Goal: Task Accomplishment & Management: Manage account settings

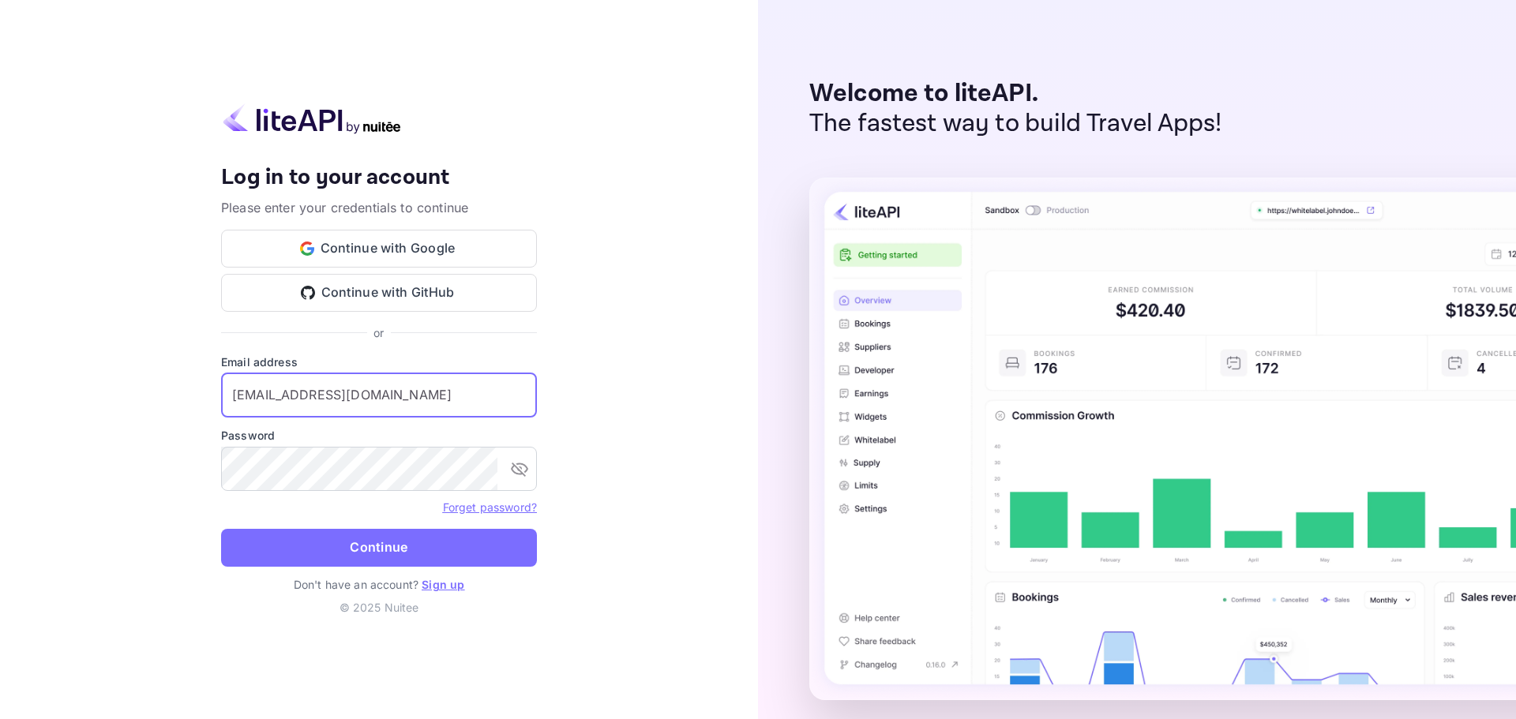
type input "[EMAIL_ADDRESS][DOMAIN_NAME]"
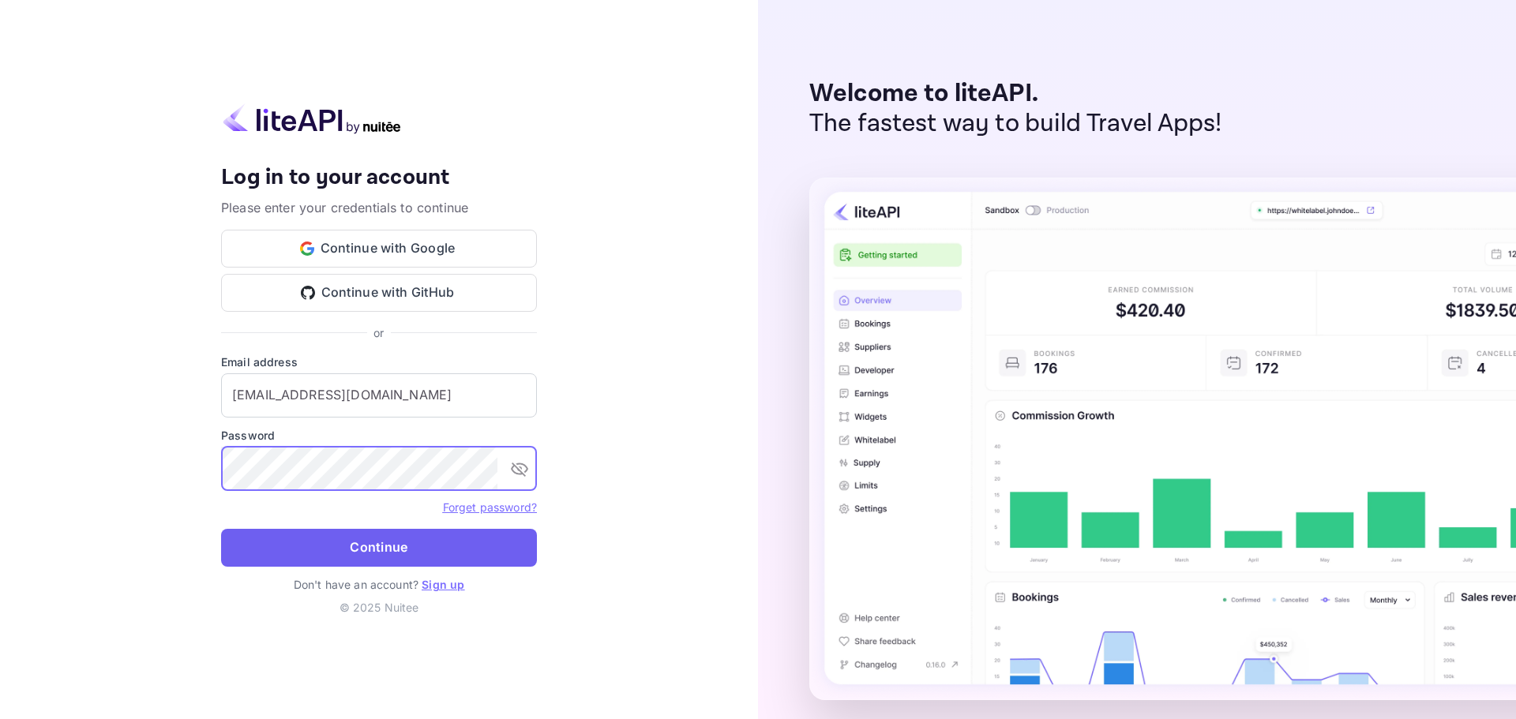
click at [358, 553] on button "Continue" at bounding box center [379, 548] width 316 height 38
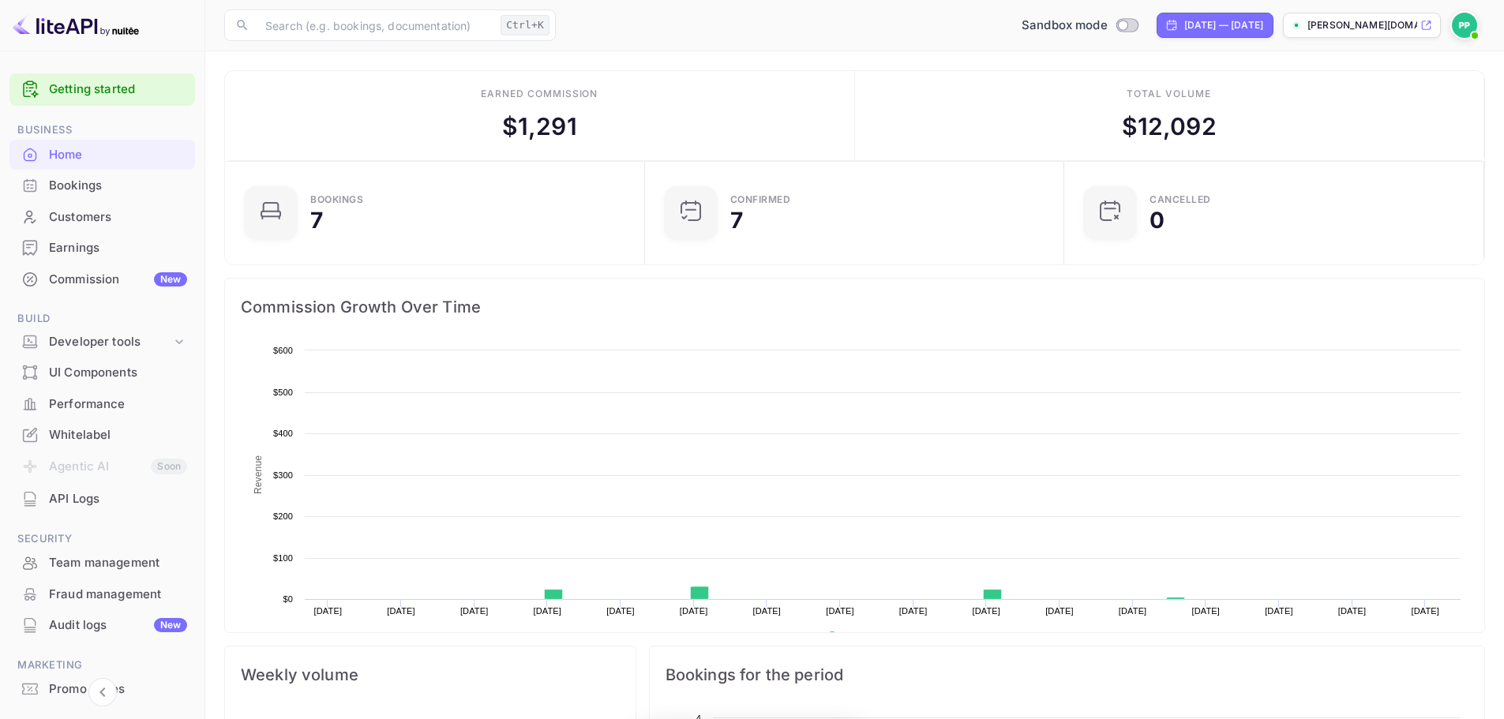
scroll to position [245, 398]
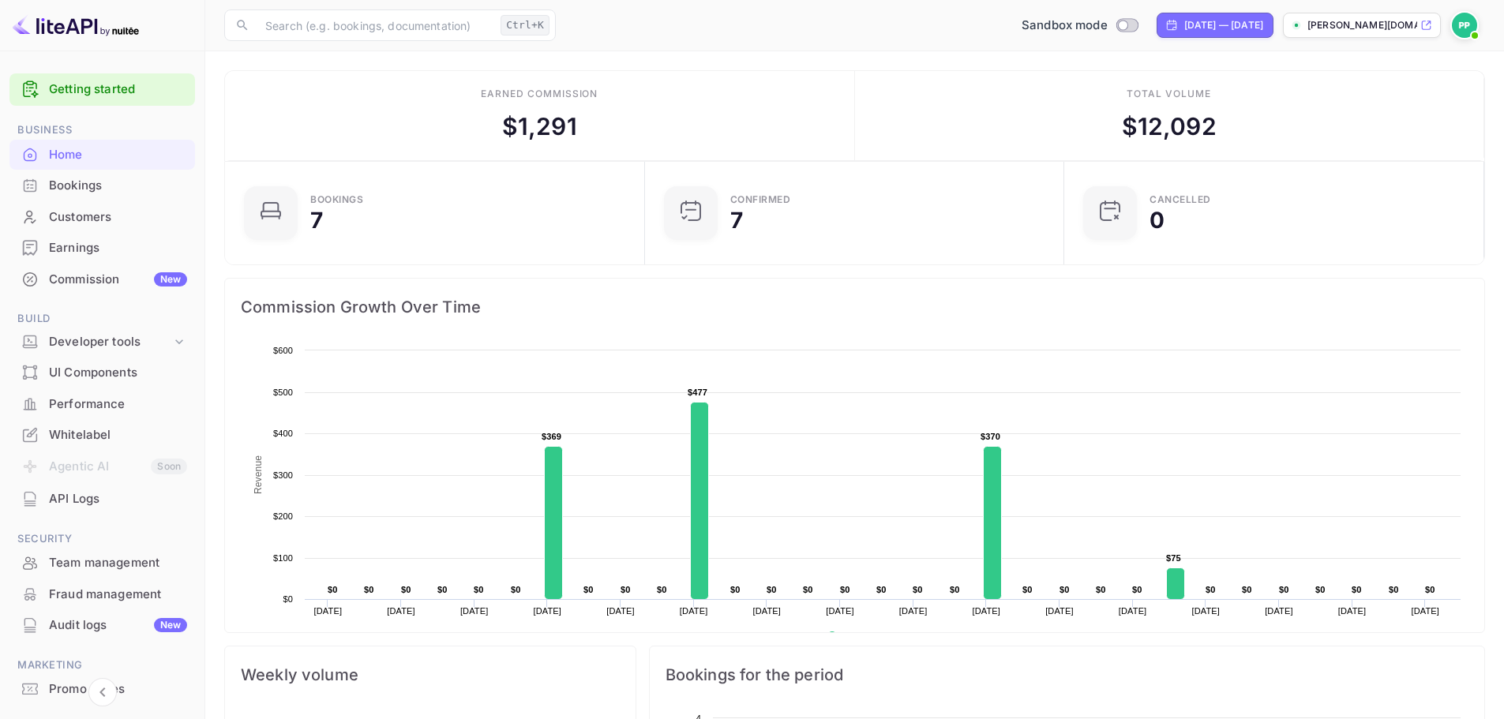
click at [88, 188] on div "Bookings" at bounding box center [118, 186] width 138 height 18
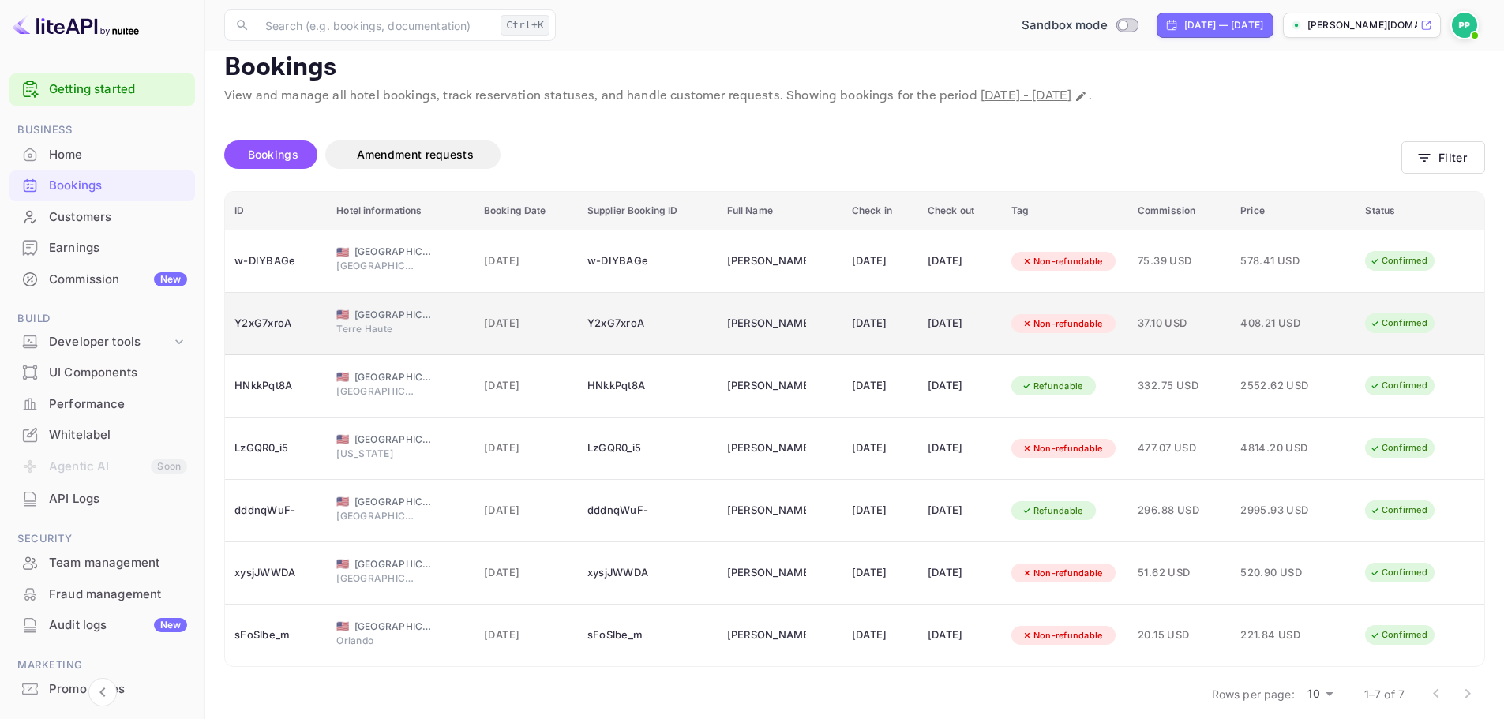
scroll to position [32, 0]
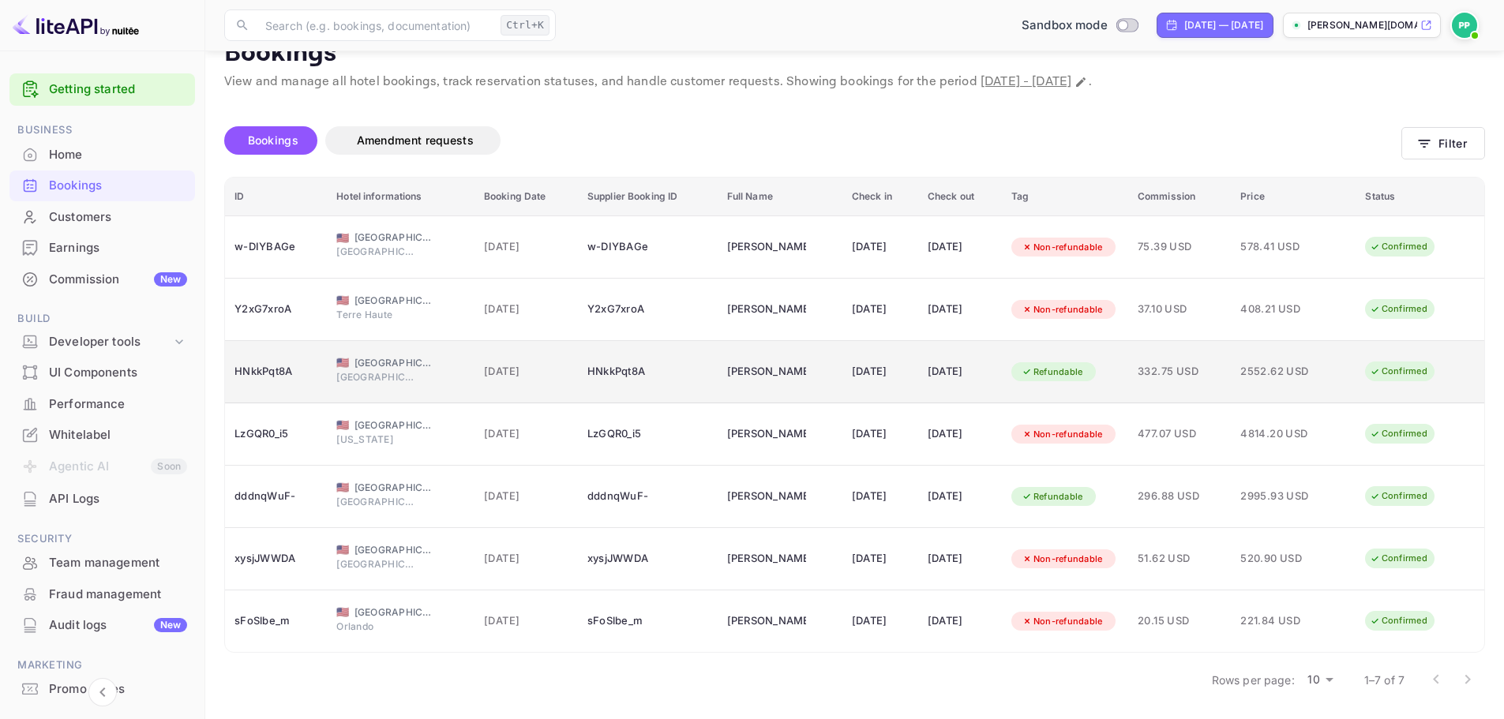
click at [906, 384] on div "[DATE]" at bounding box center [880, 371] width 57 height 25
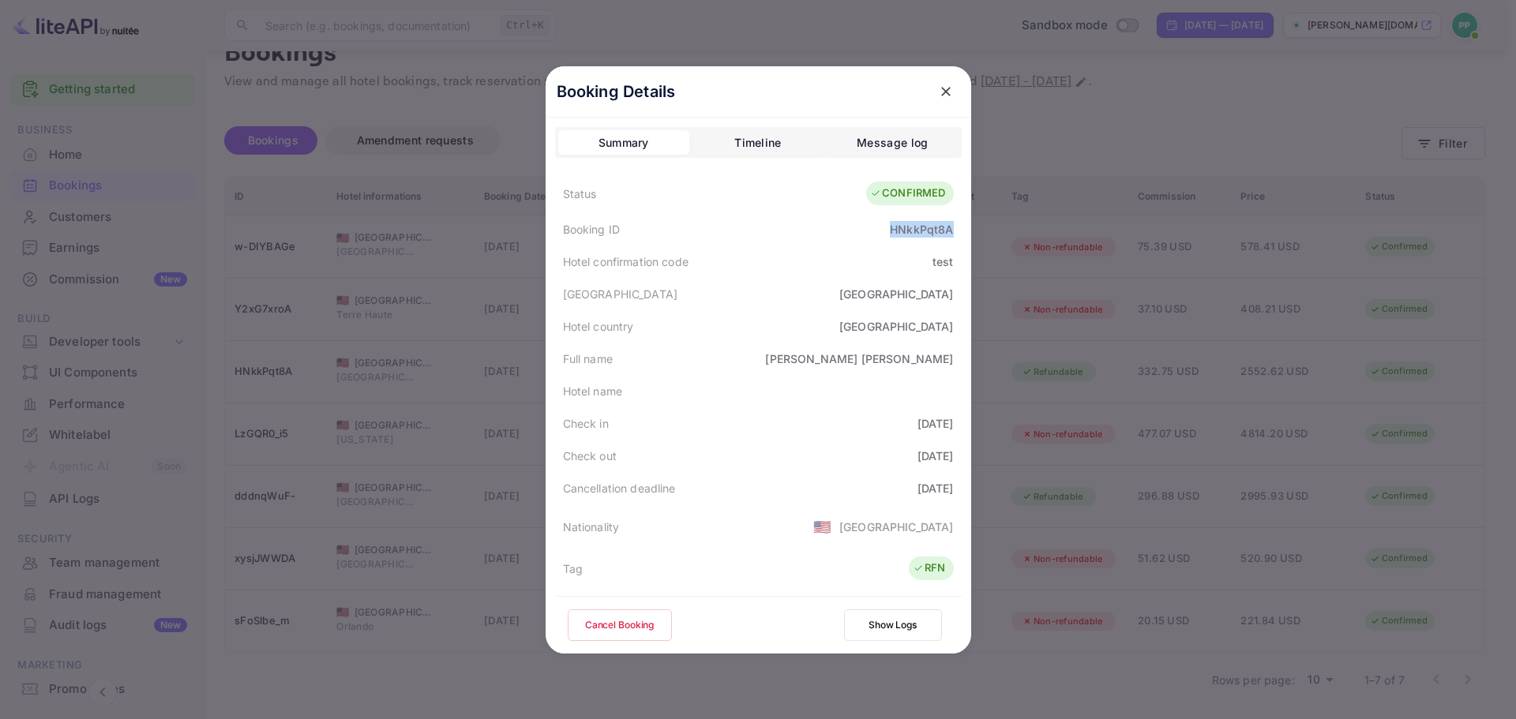
drag, startPoint x: 886, startPoint y: 230, endPoint x: 951, endPoint y: 225, distance: 64.9
click at [951, 225] on div "Booking ID HNkkPqt8A" at bounding box center [758, 229] width 407 height 32
copy div "HNkkPqt8A"
click at [940, 85] on icon "close" at bounding box center [946, 92] width 16 height 16
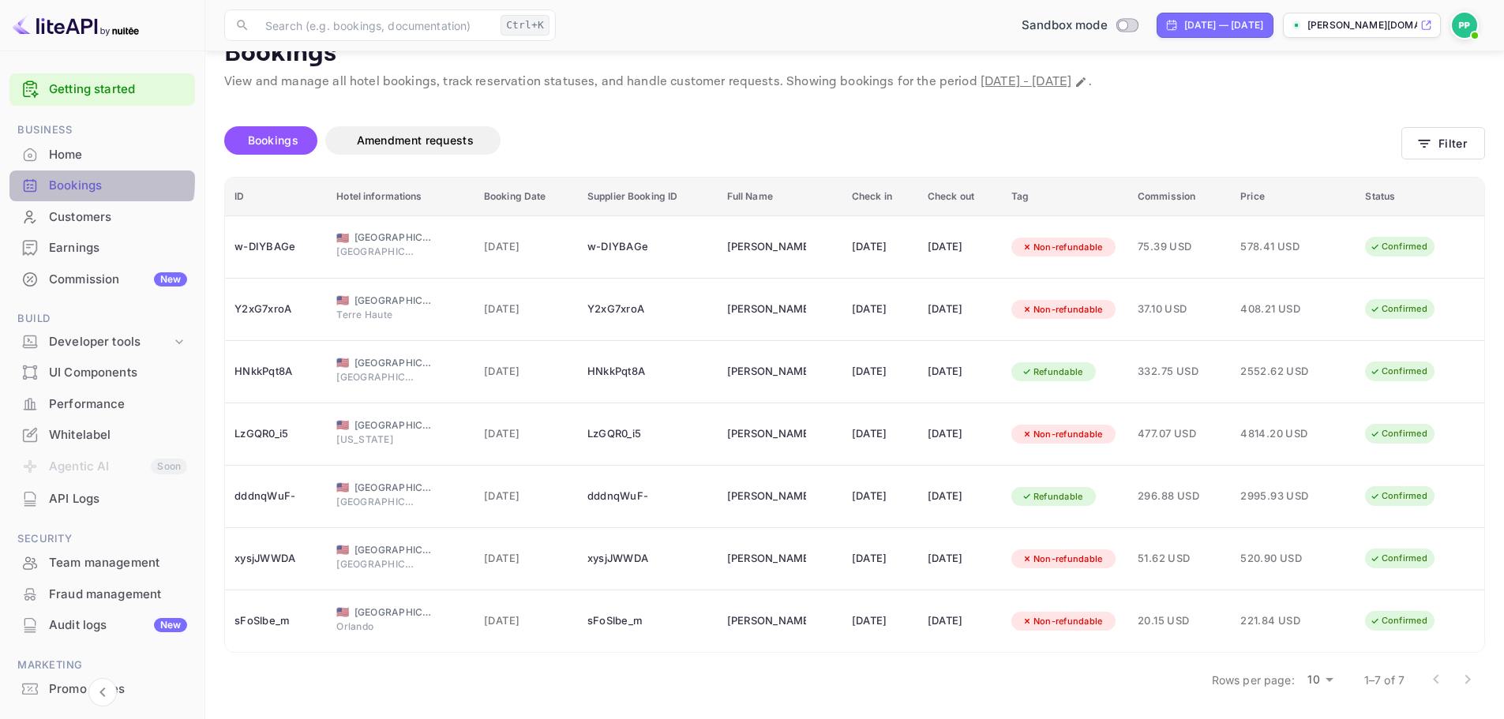
click at [77, 180] on div "Bookings" at bounding box center [118, 186] width 138 height 18
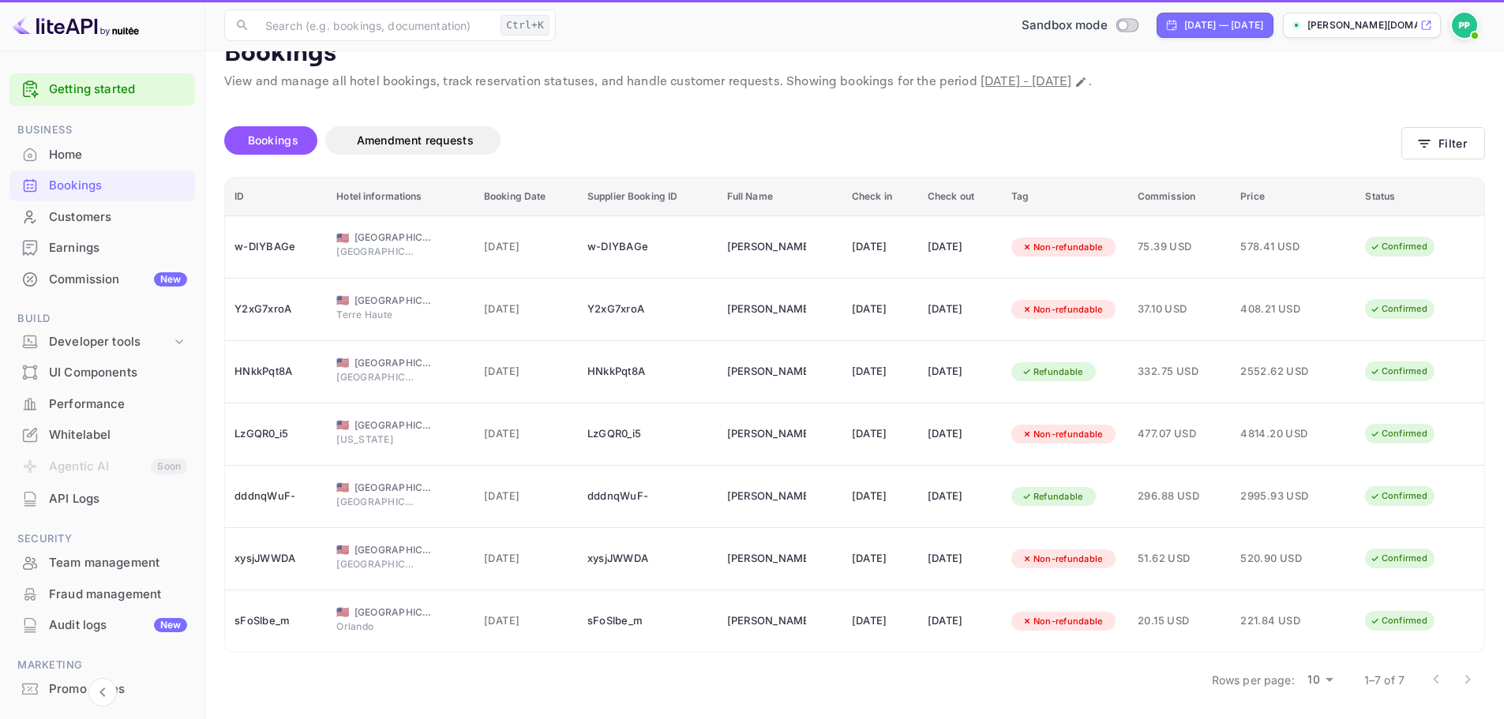
scroll to position [0, 0]
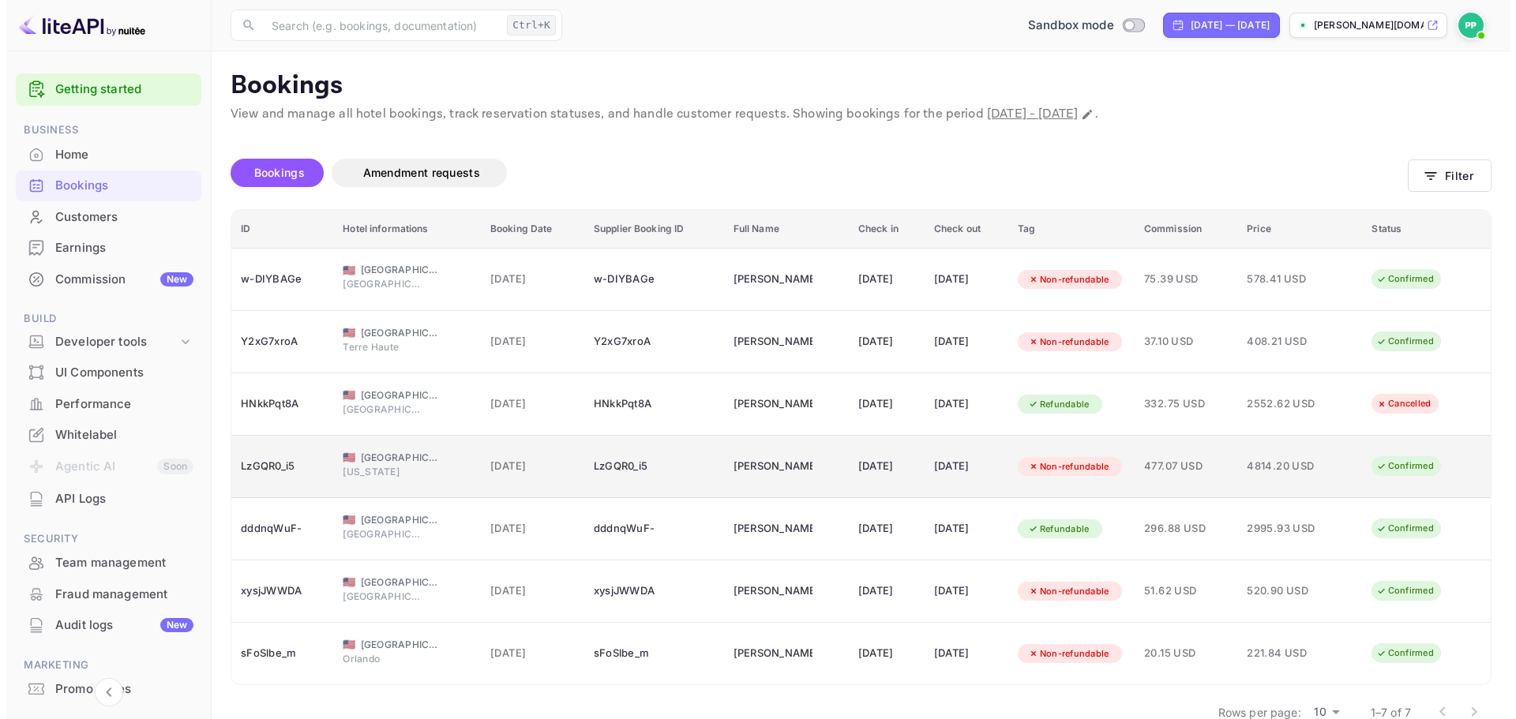
scroll to position [32, 0]
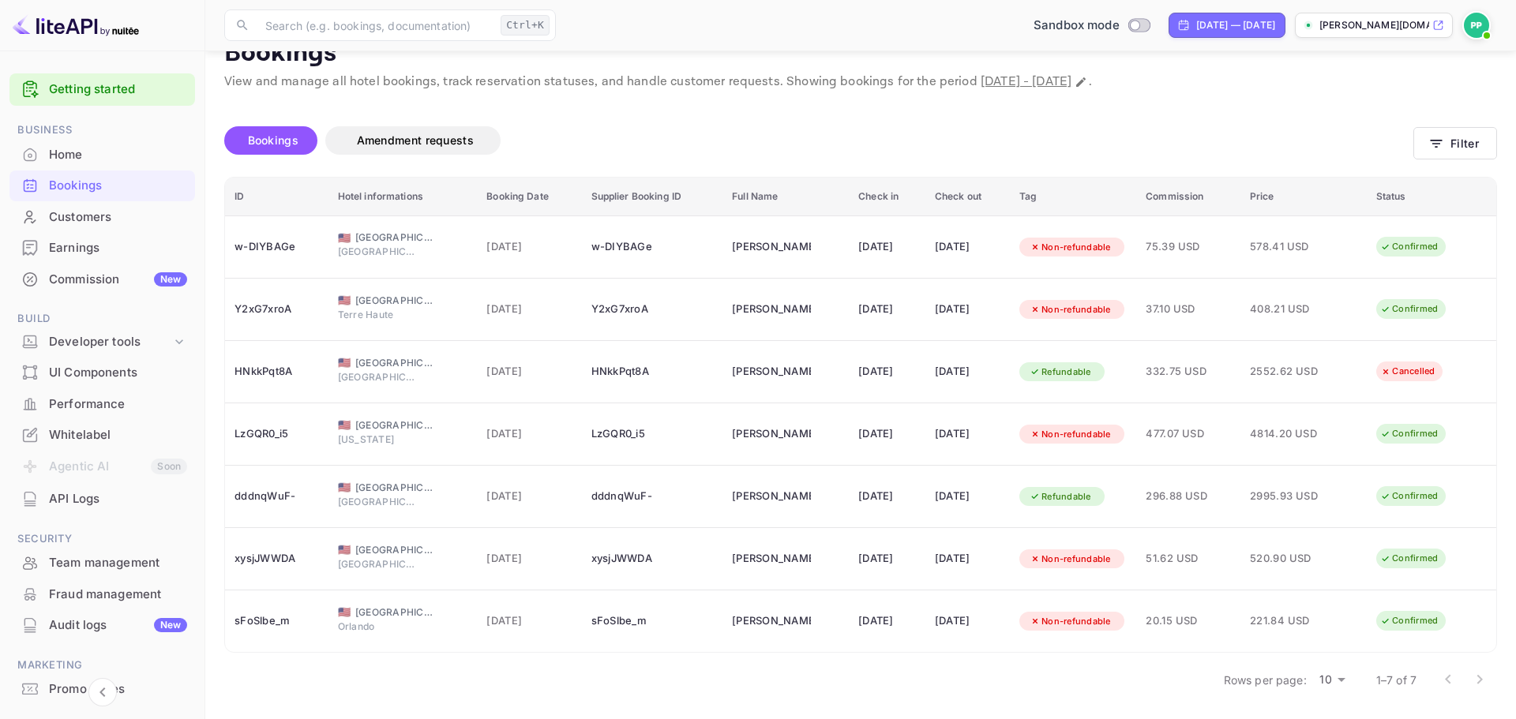
click at [1319, 684] on body "Getting started Business Home Bookings Customers Earnings Commission New Build …" at bounding box center [758, 344] width 1516 height 752
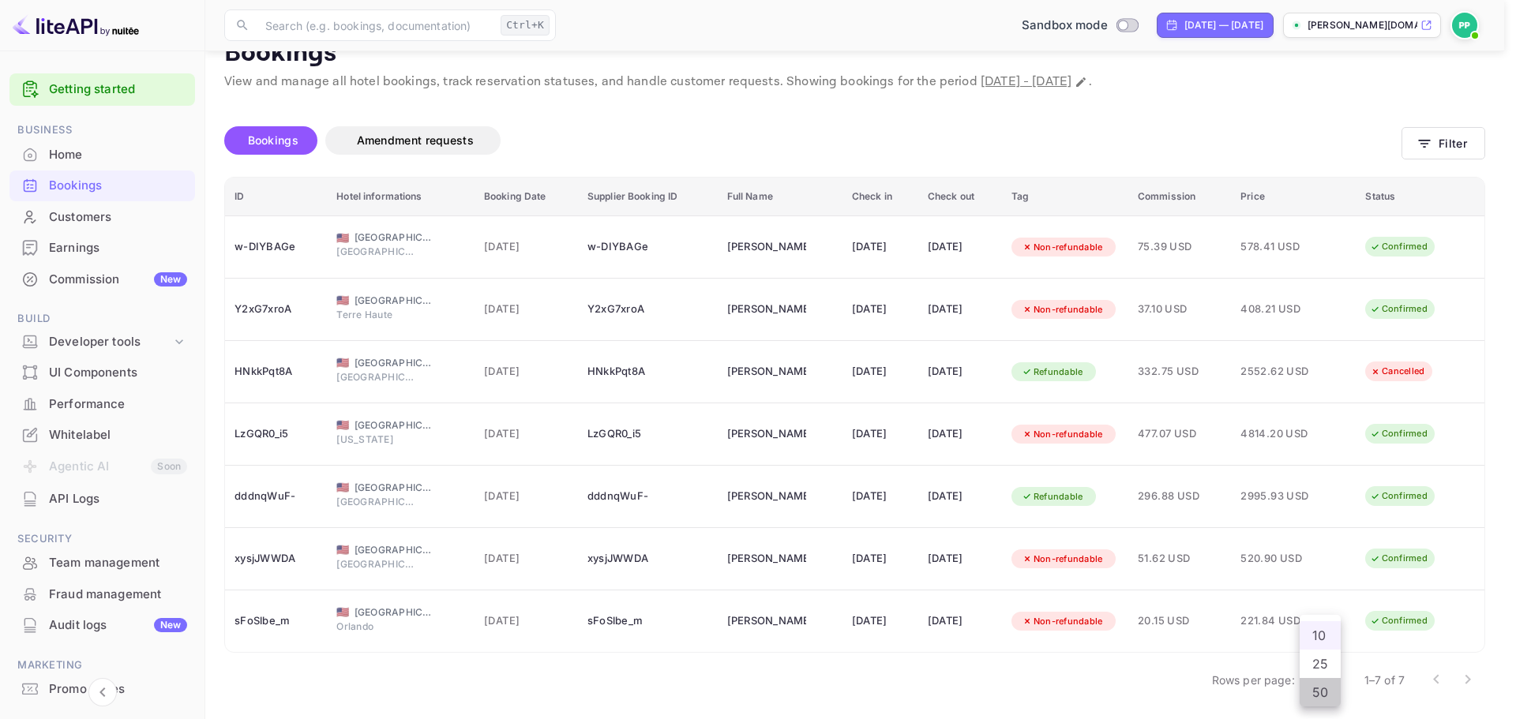
click at [1319, 696] on li "50" at bounding box center [1319, 692] width 41 height 28
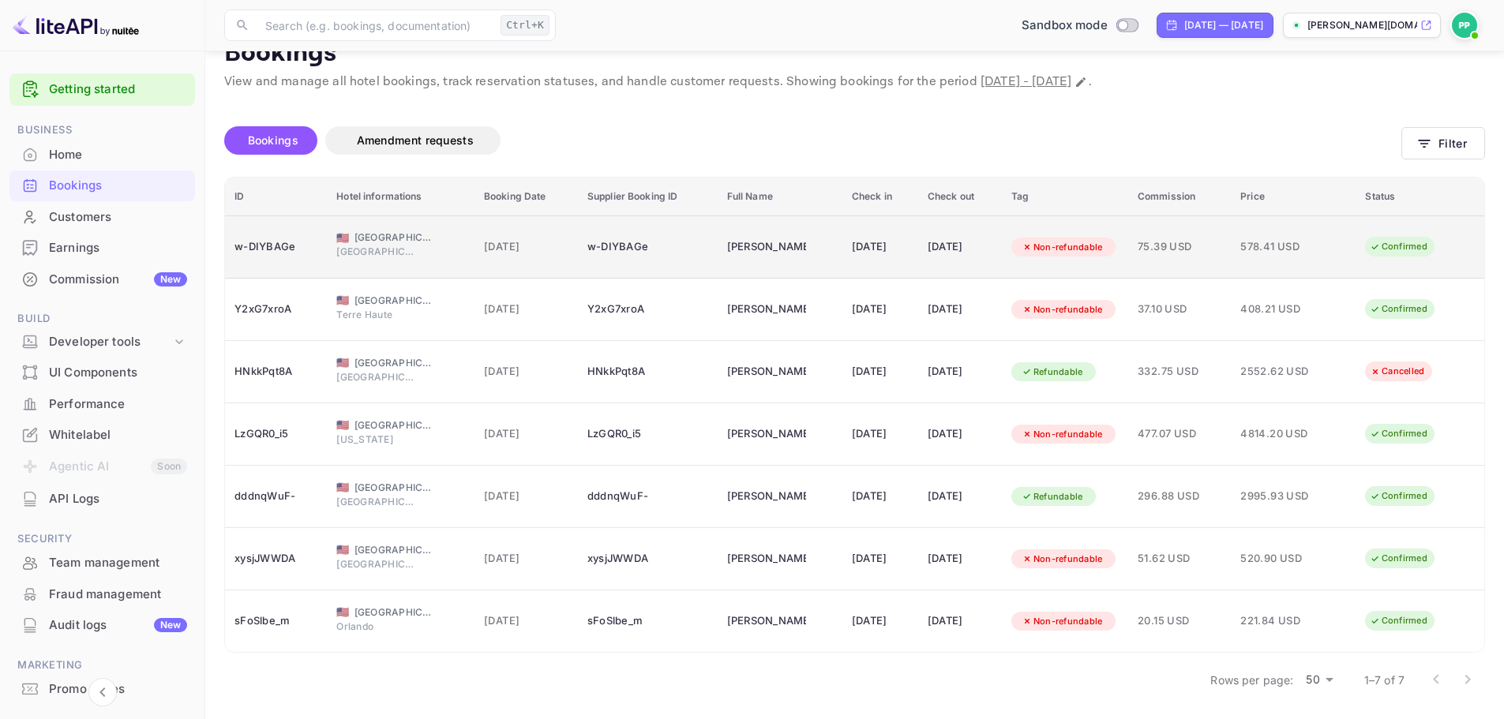
scroll to position [0, 0]
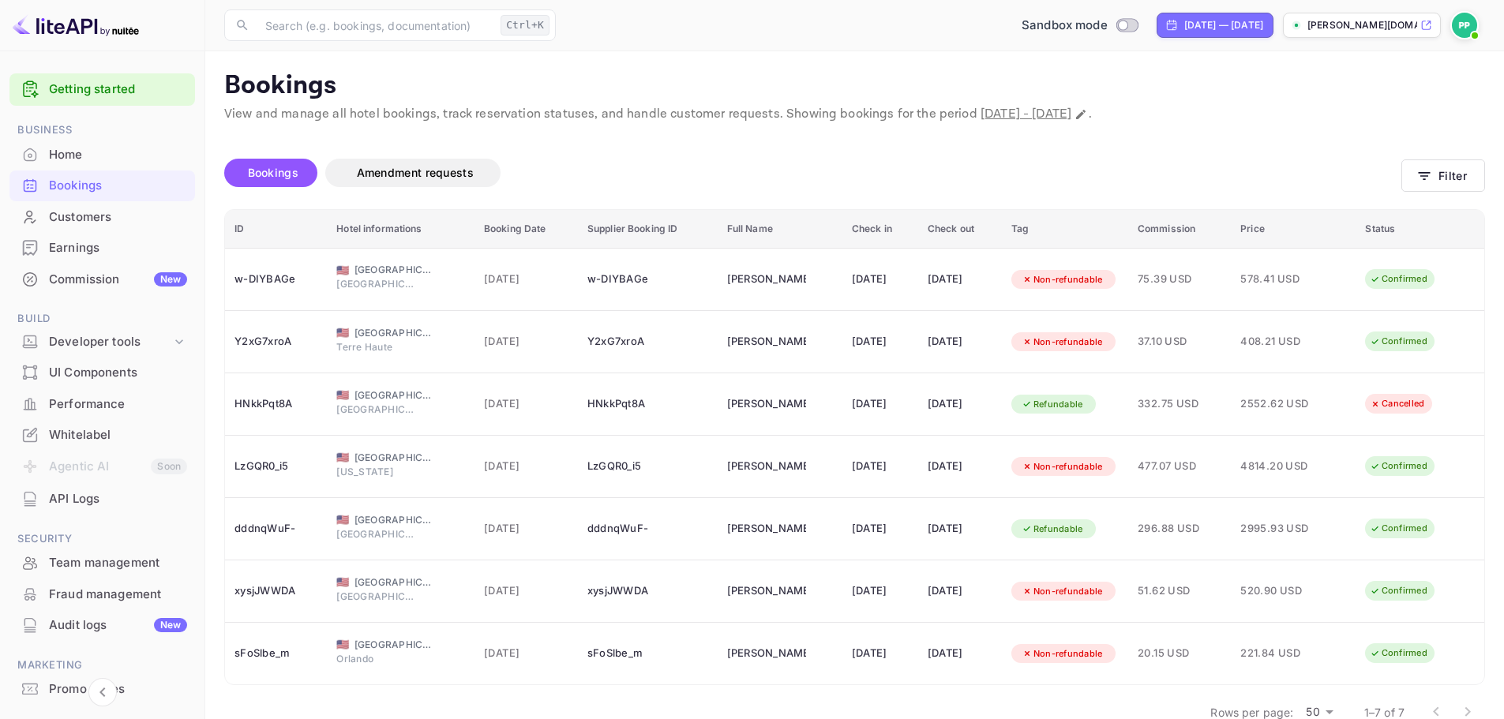
click at [1071, 111] on span "[DATE] - [DATE]" at bounding box center [1026, 114] width 91 height 17
click at [1087, 117] on icon "Change date range" at bounding box center [1080, 114] width 13 height 13
select select "8"
select select "2025"
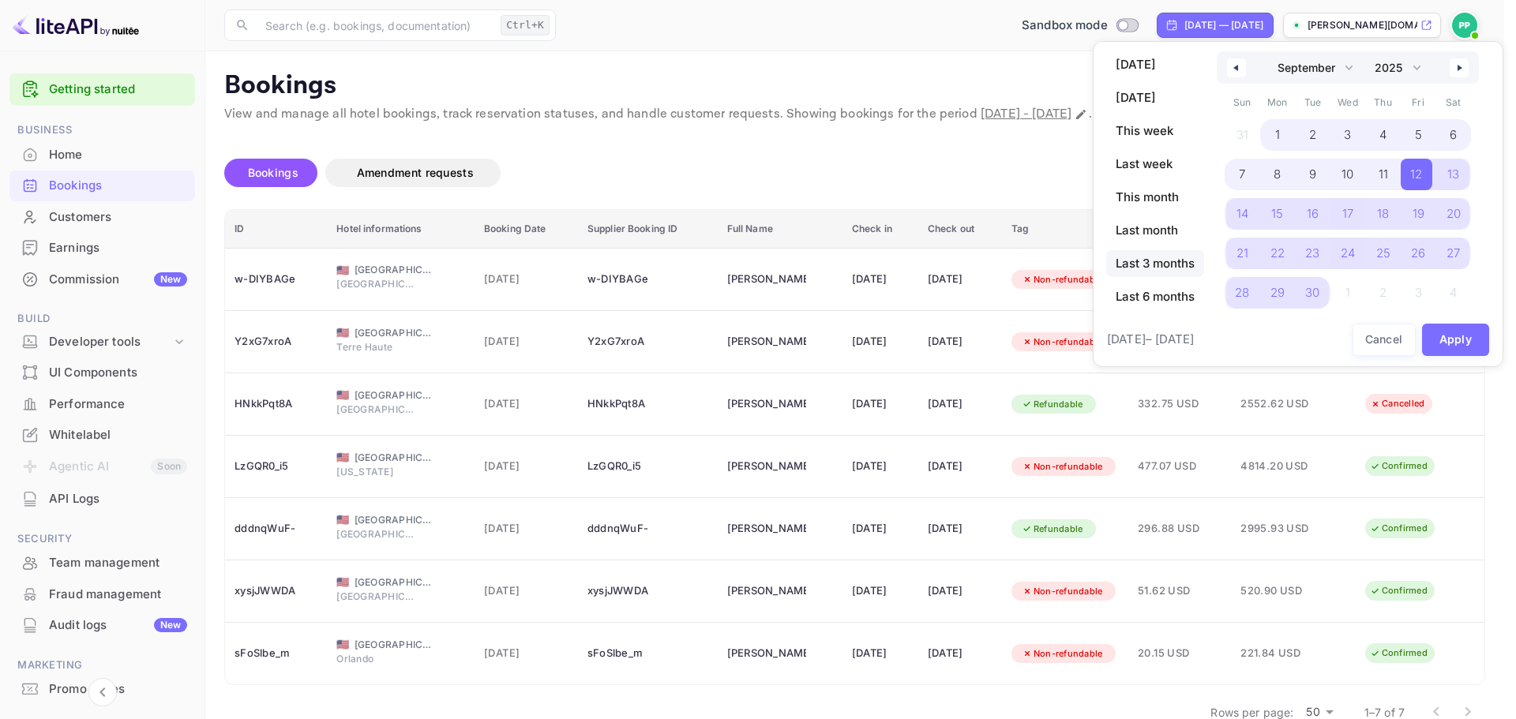
click at [1155, 258] on span "Last 3 months" at bounding box center [1155, 263] width 98 height 27
select select "6"
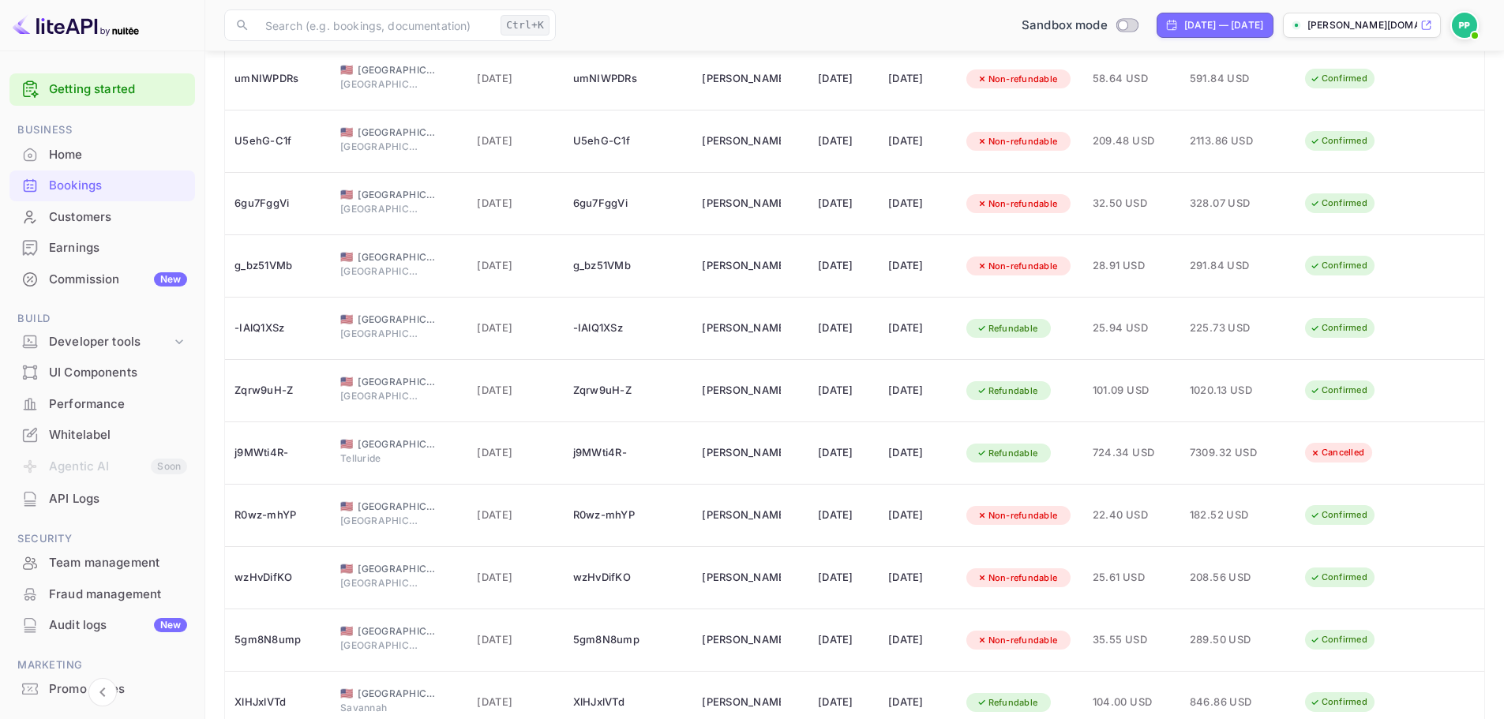
scroll to position [1658, 0]
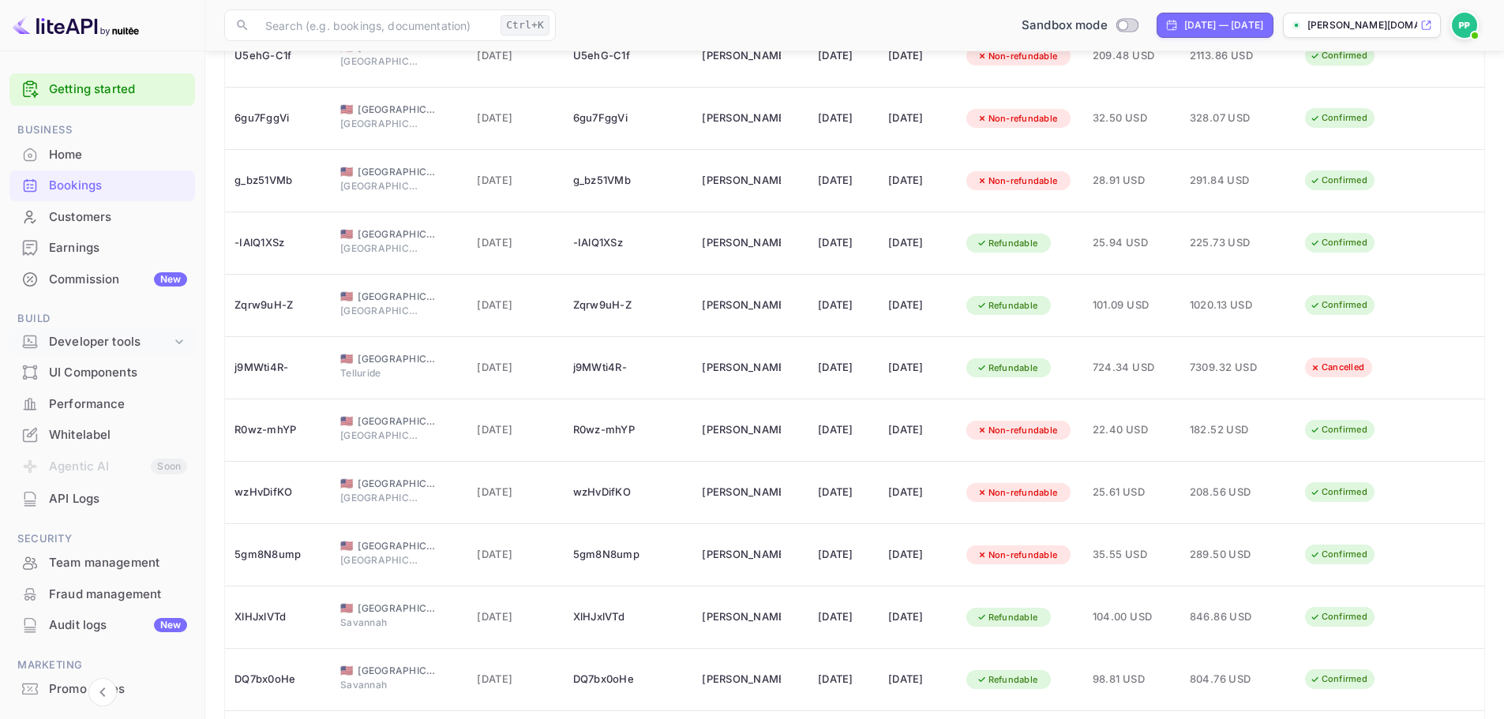
click at [116, 342] on div "Developer tools" at bounding box center [110, 342] width 122 height 18
